Goal: Task Accomplishment & Management: Manage account settings

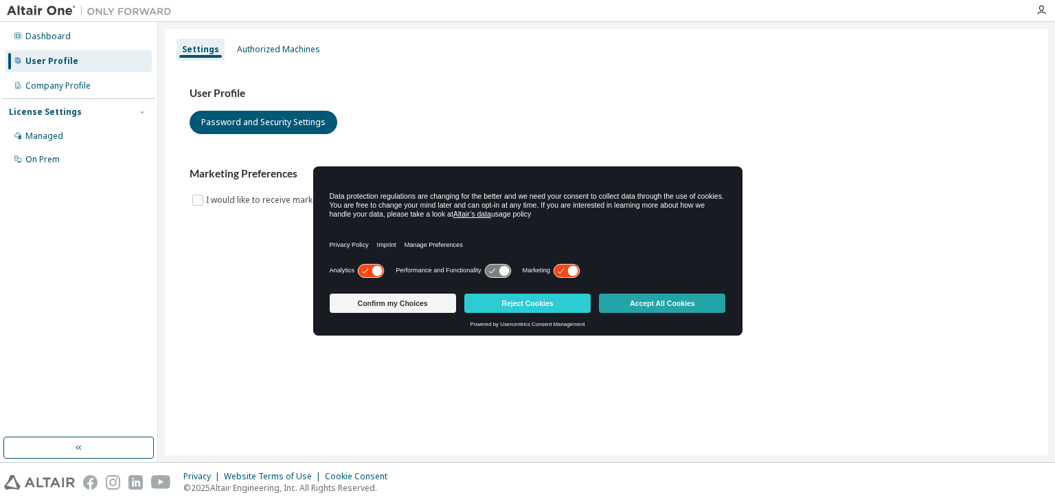
click at [643, 302] on button "Accept All Cookies" at bounding box center [662, 302] width 126 height 19
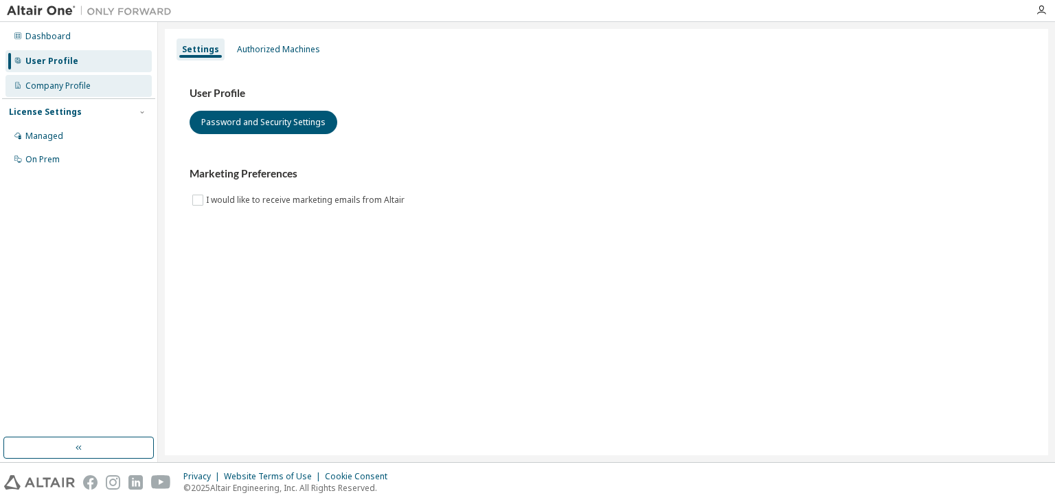
click at [102, 83] on div "Company Profile" at bounding box center [78, 86] width 146 height 22
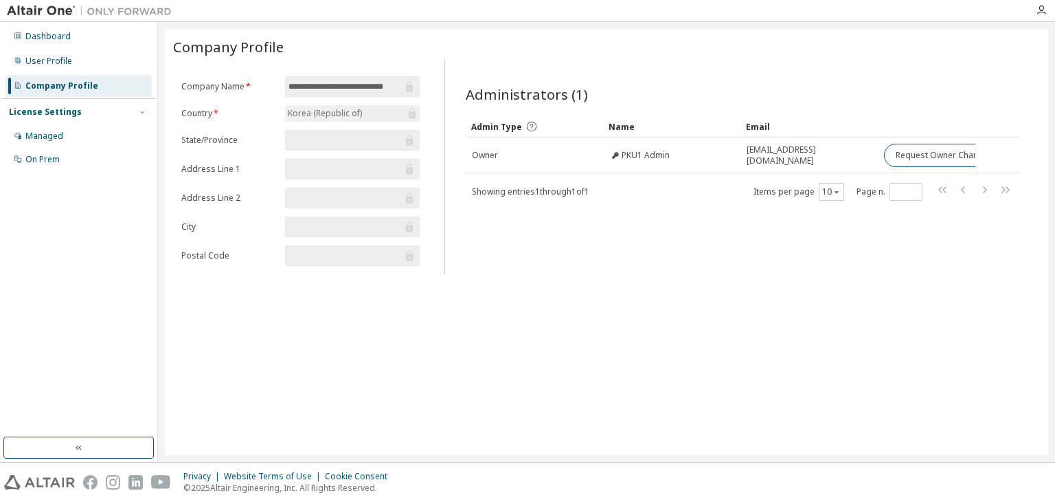
click at [396, 86] on input "**********" at bounding box center [346, 87] width 114 height 14
click at [77, 40] on div "Dashboard" at bounding box center [78, 36] width 146 height 22
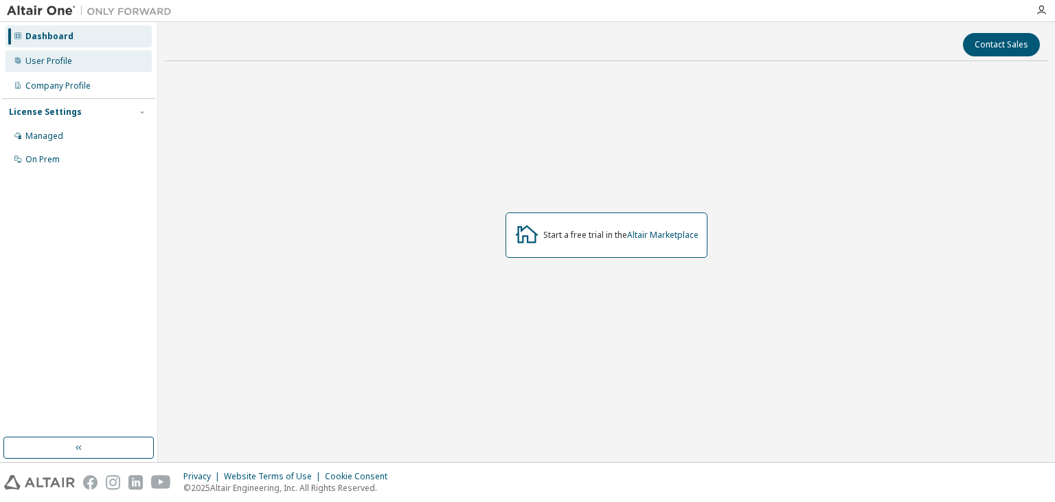
click at [82, 61] on div "User Profile" at bounding box center [78, 61] width 146 height 22
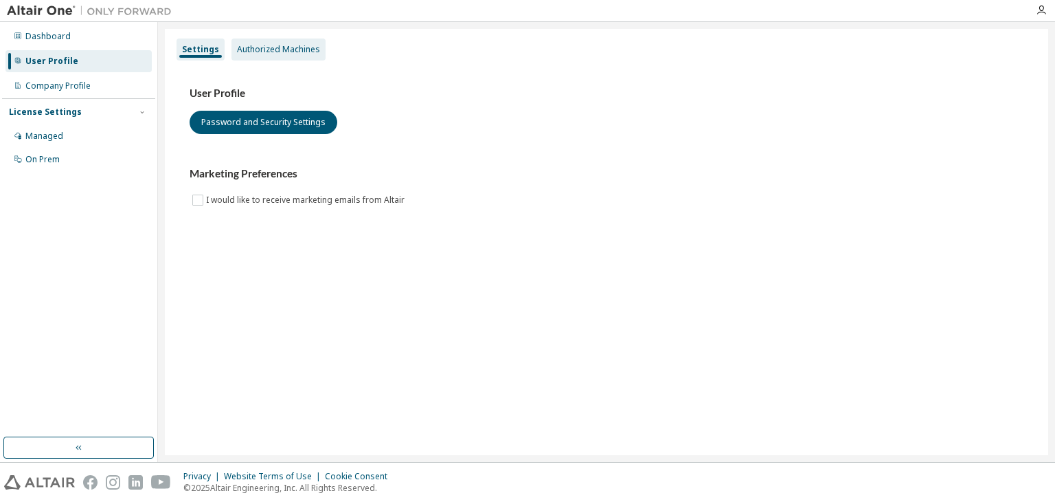
click at [270, 47] on div "Authorized Machines" at bounding box center [278, 49] width 83 height 11
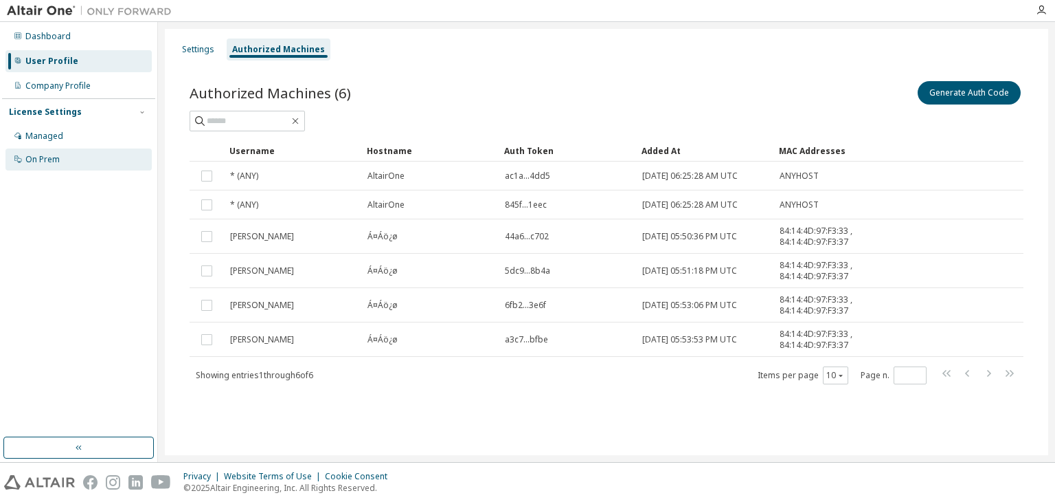
click at [100, 157] on div "On Prem" at bounding box center [78, 159] width 146 height 22
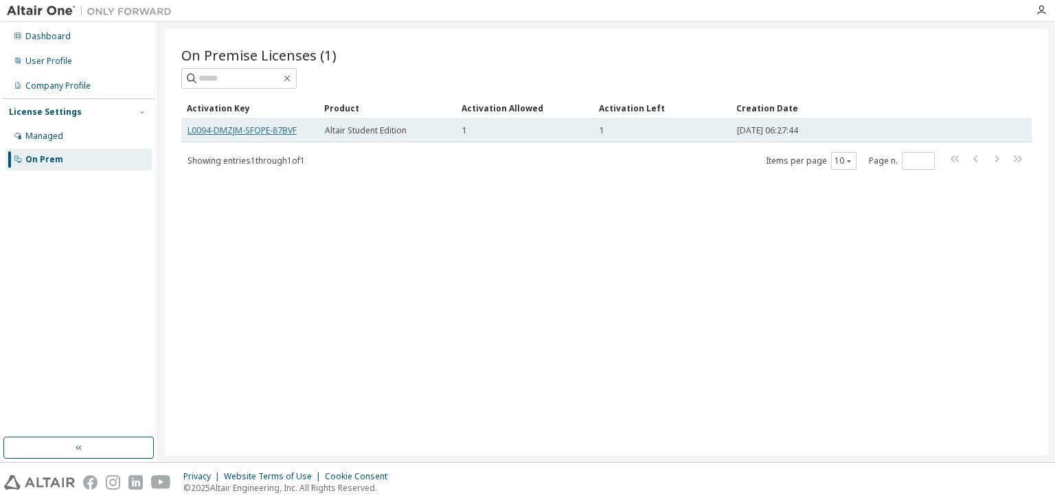
click at [264, 130] on link "L0094-DMZJM-SFQPE-87BVF" at bounding box center [242, 130] width 109 height 12
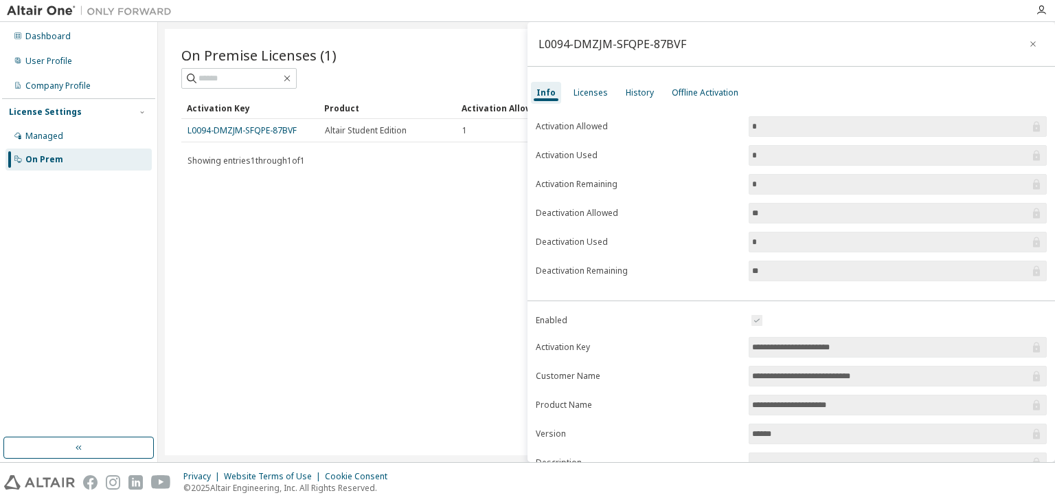
click at [819, 124] on input "*" at bounding box center [891, 127] width 278 height 14
drag, startPoint x: 807, startPoint y: 216, endPoint x: 679, endPoint y: 206, distance: 128.2
click at [679, 206] on form "Activation Allowed * Activation Used * Activation Remaining * Deactivation Allo…" at bounding box center [791, 198] width 511 height 165
click at [679, 207] on label "Deactivation Allowed" at bounding box center [638, 212] width 205 height 11
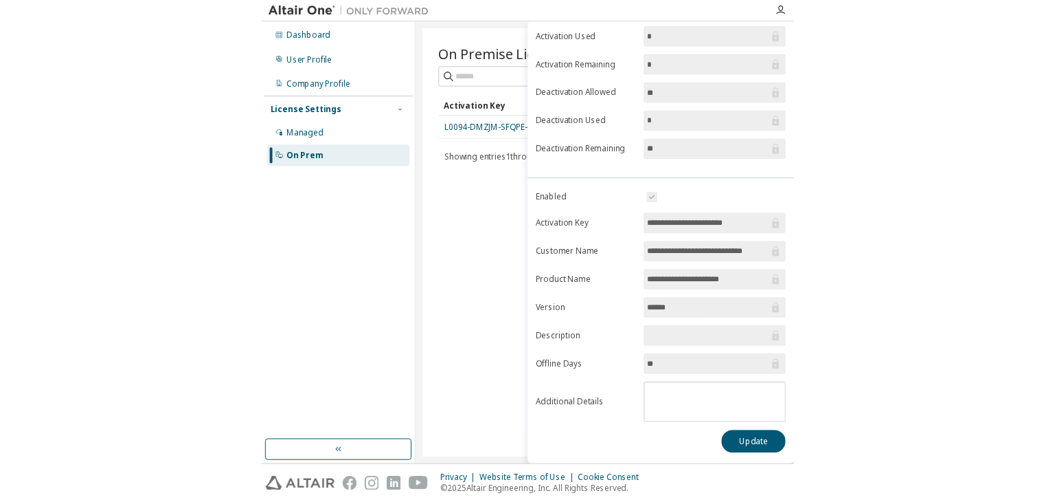
scroll to position [113, 0]
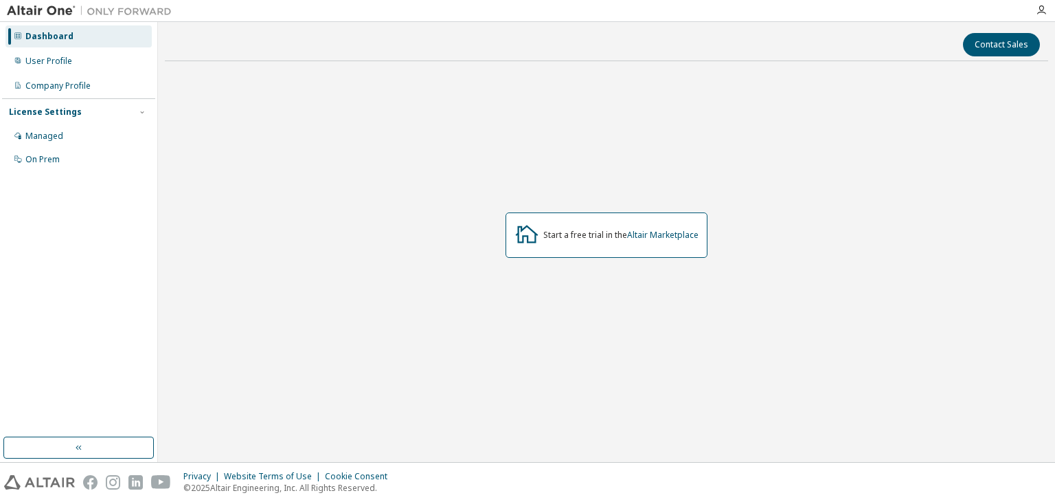
click at [579, 223] on div "Start a free trial in the Altair Marketplace" at bounding box center [607, 234] width 202 height 45
click at [531, 233] on icon at bounding box center [527, 233] width 25 height 25
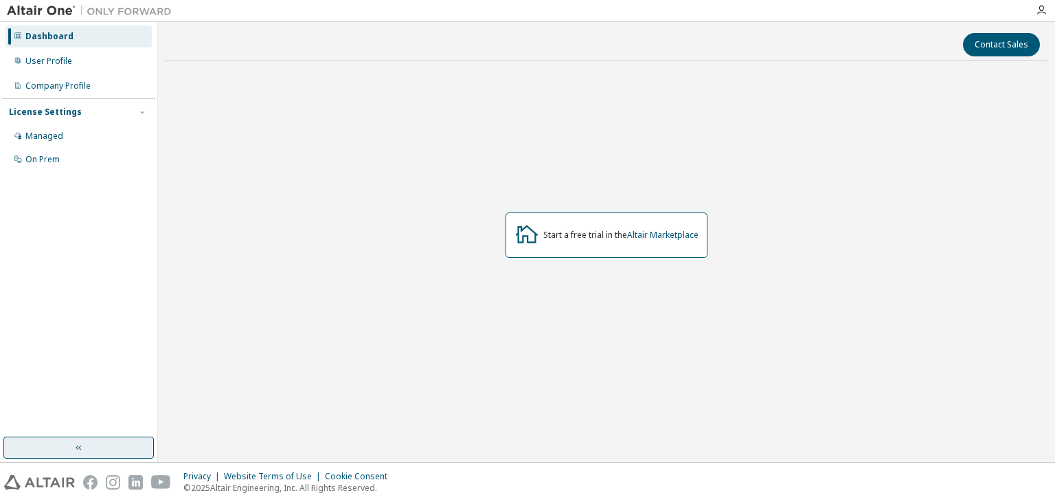
click at [85, 454] on button "button" at bounding box center [78, 447] width 150 height 22
